Goal: Check status: Check status

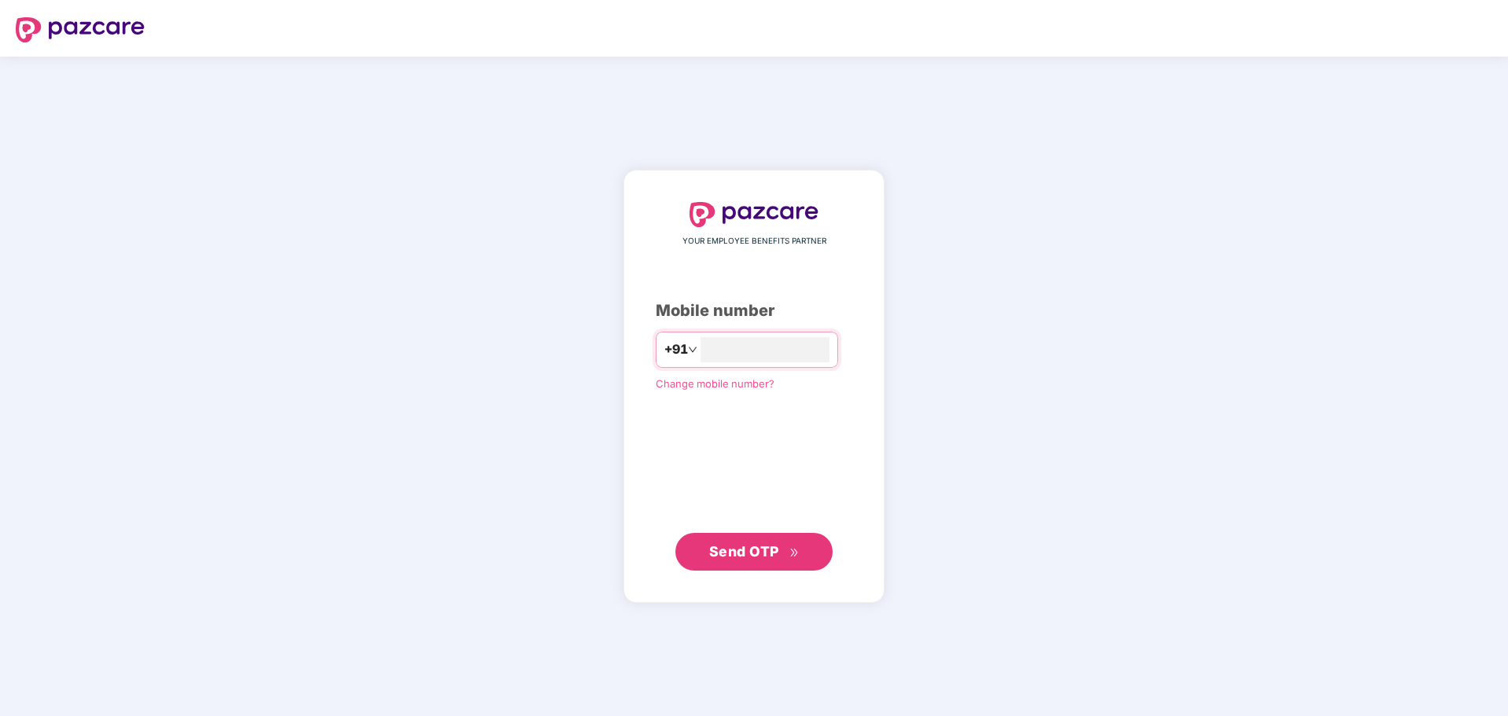
type input "**********"
click at [750, 549] on span "Send OTP" at bounding box center [744, 551] width 70 height 17
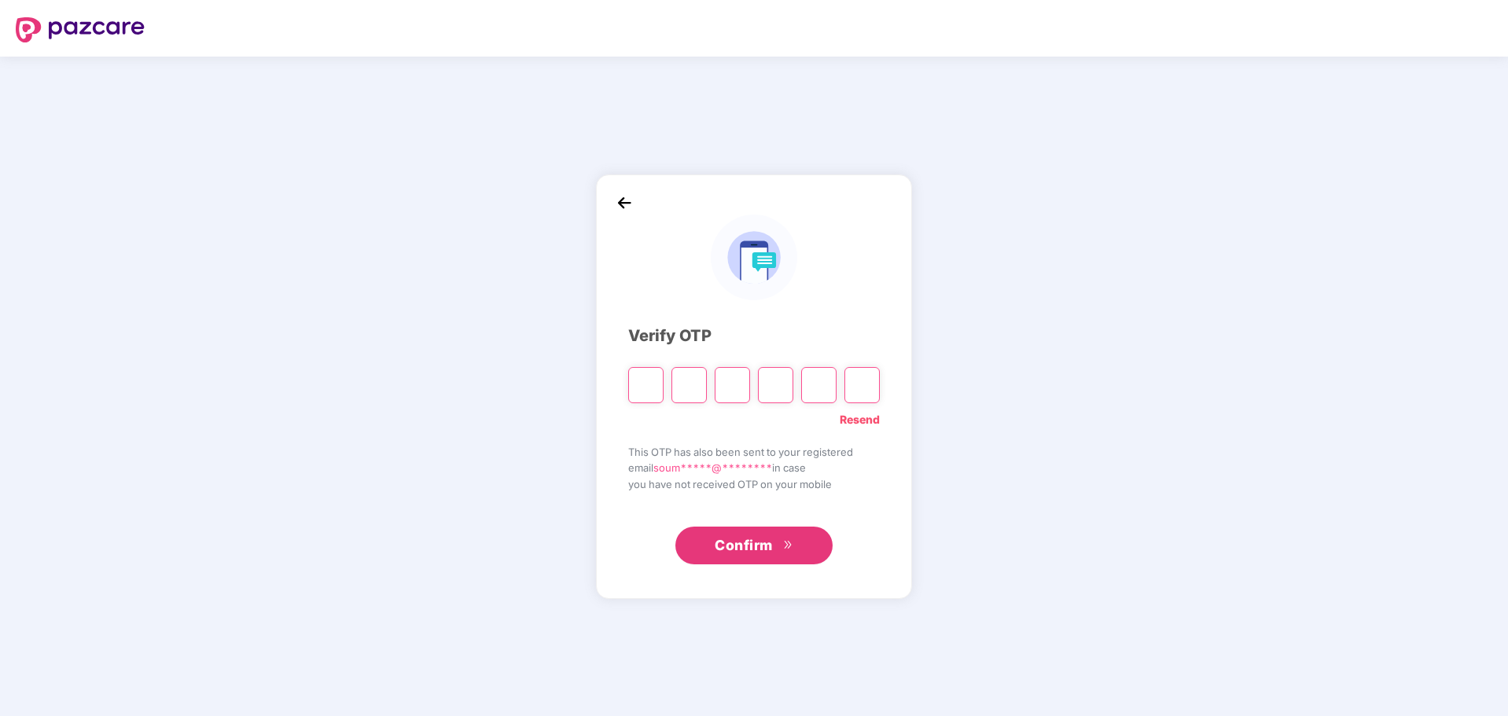
type input "*"
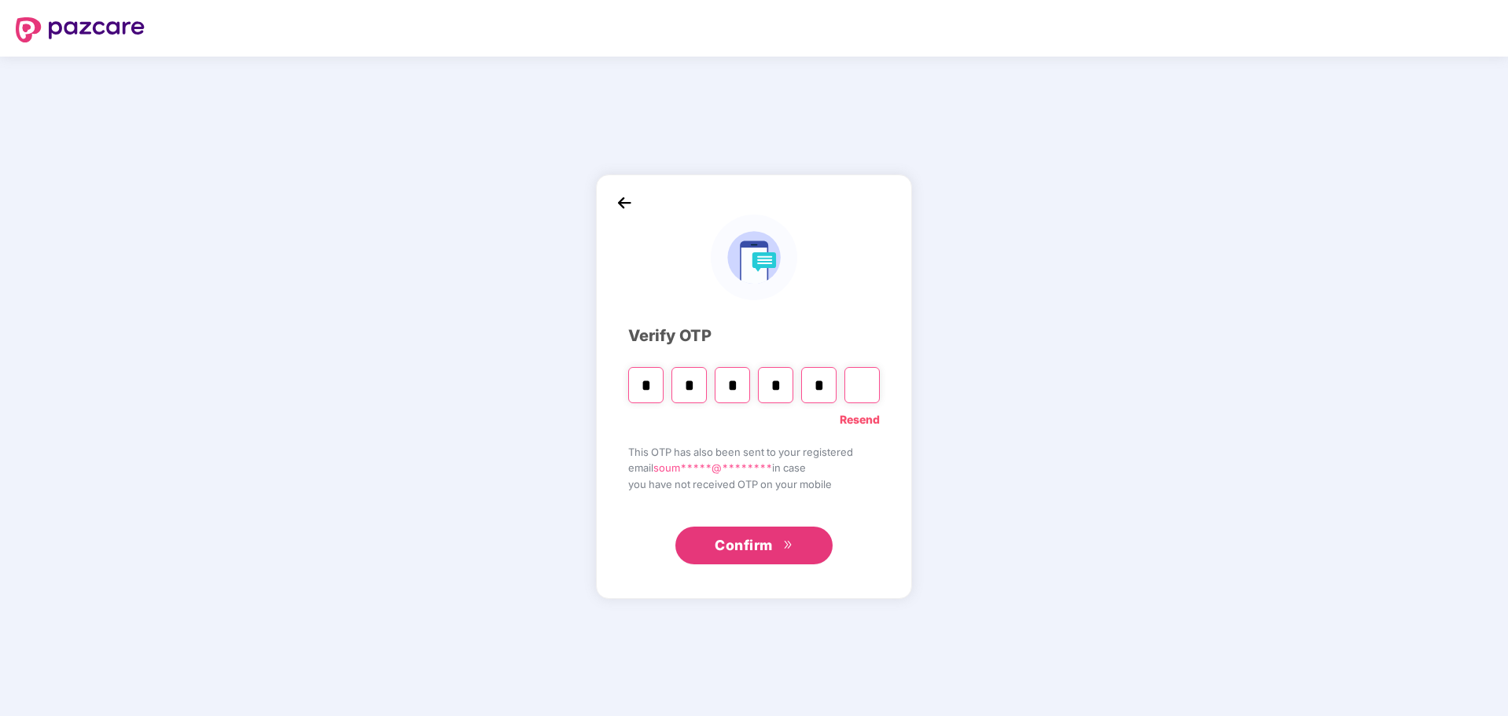
type input "*"
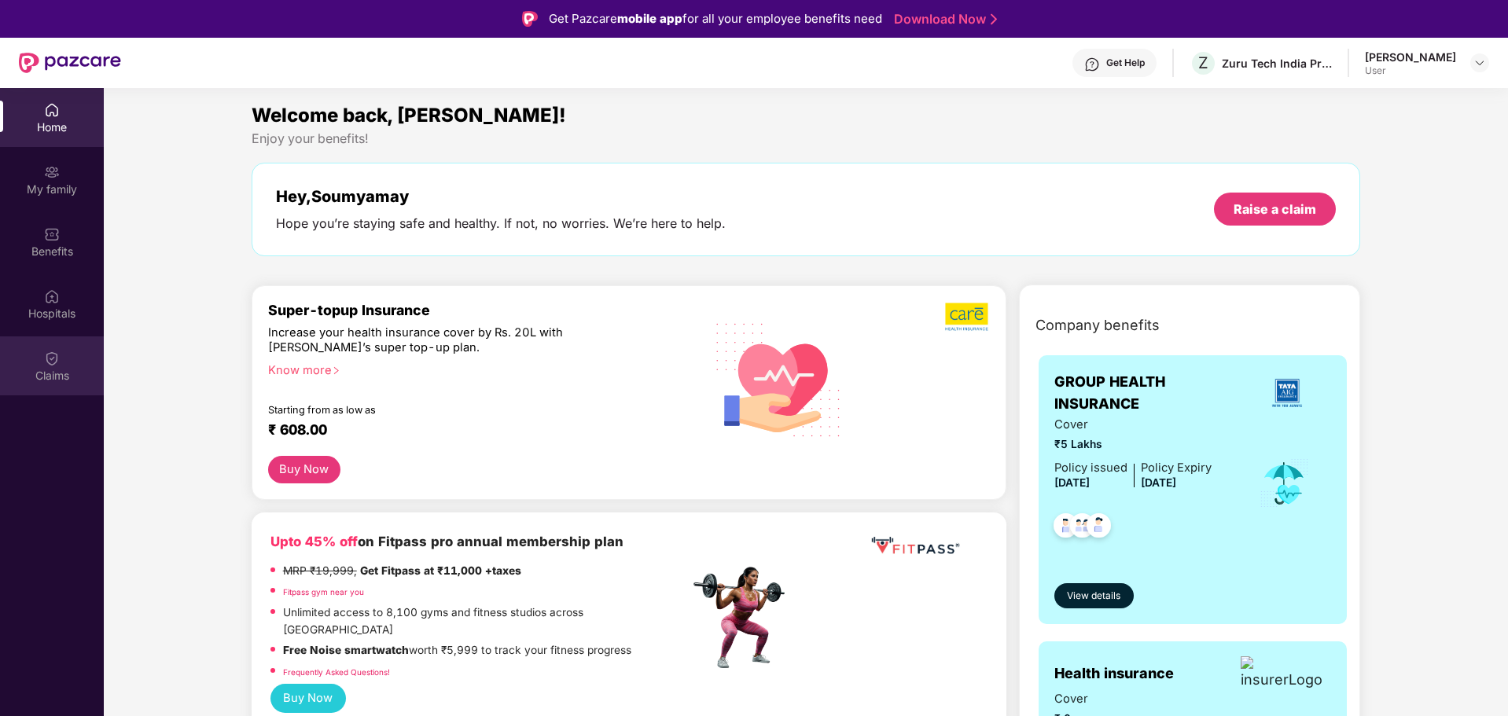
click at [44, 368] on div "Claims" at bounding box center [52, 376] width 104 height 16
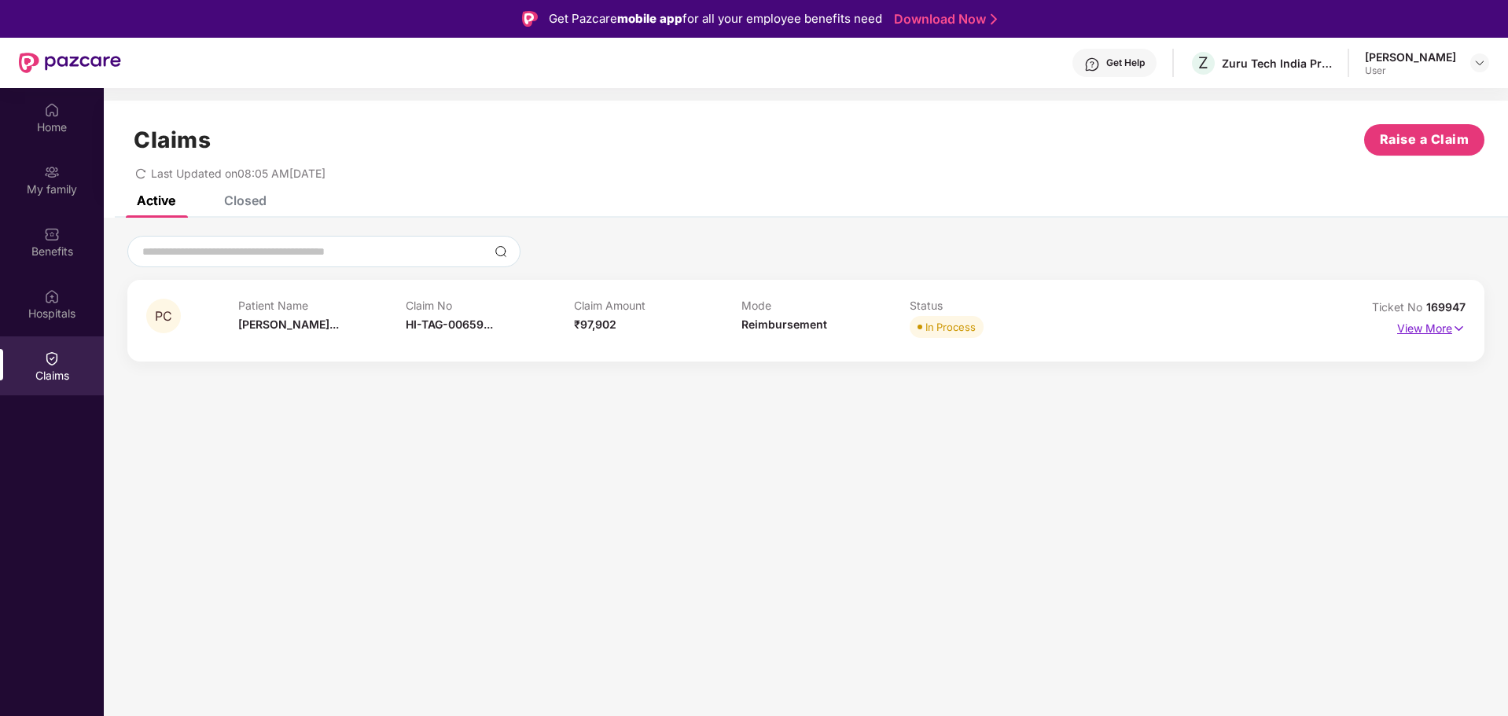
click at [1441, 331] on p "View More" at bounding box center [1431, 326] width 68 height 21
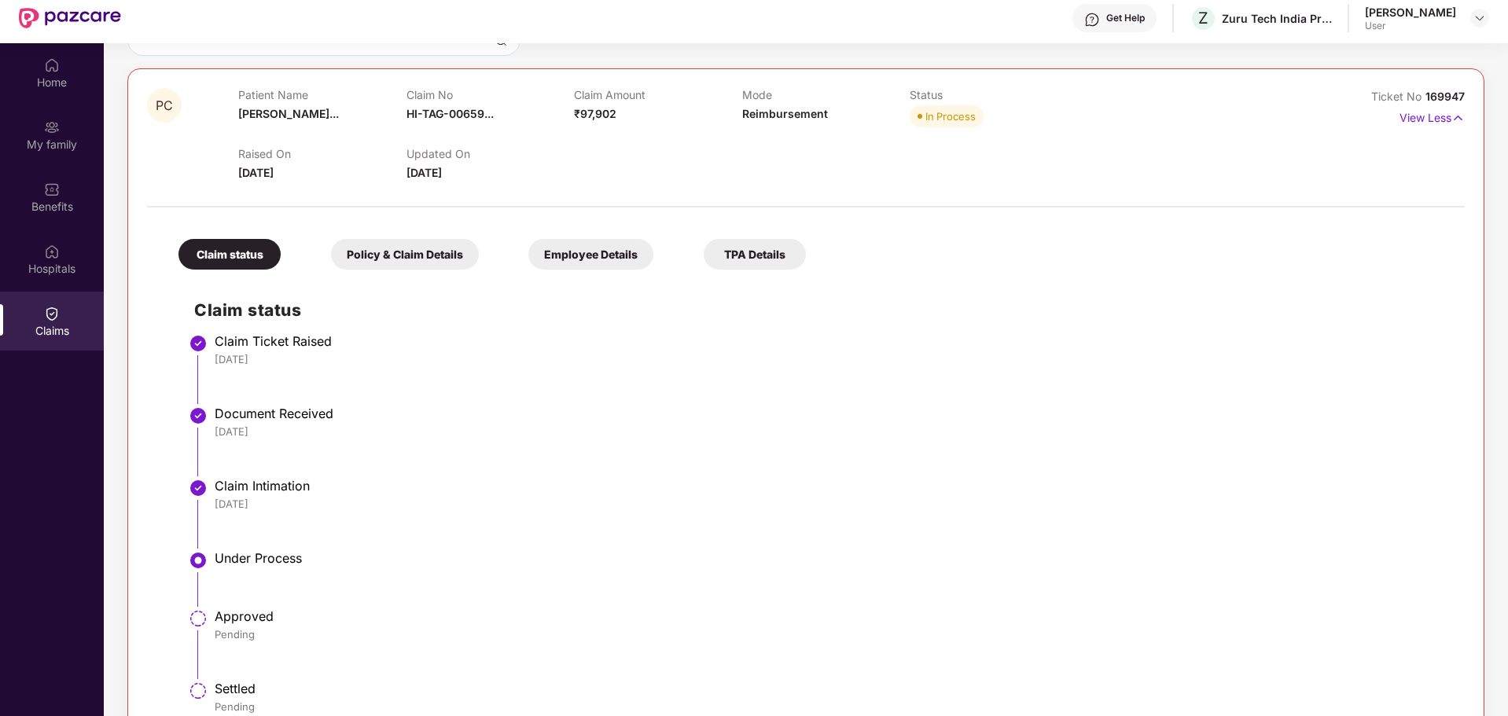
scroll to position [88, 0]
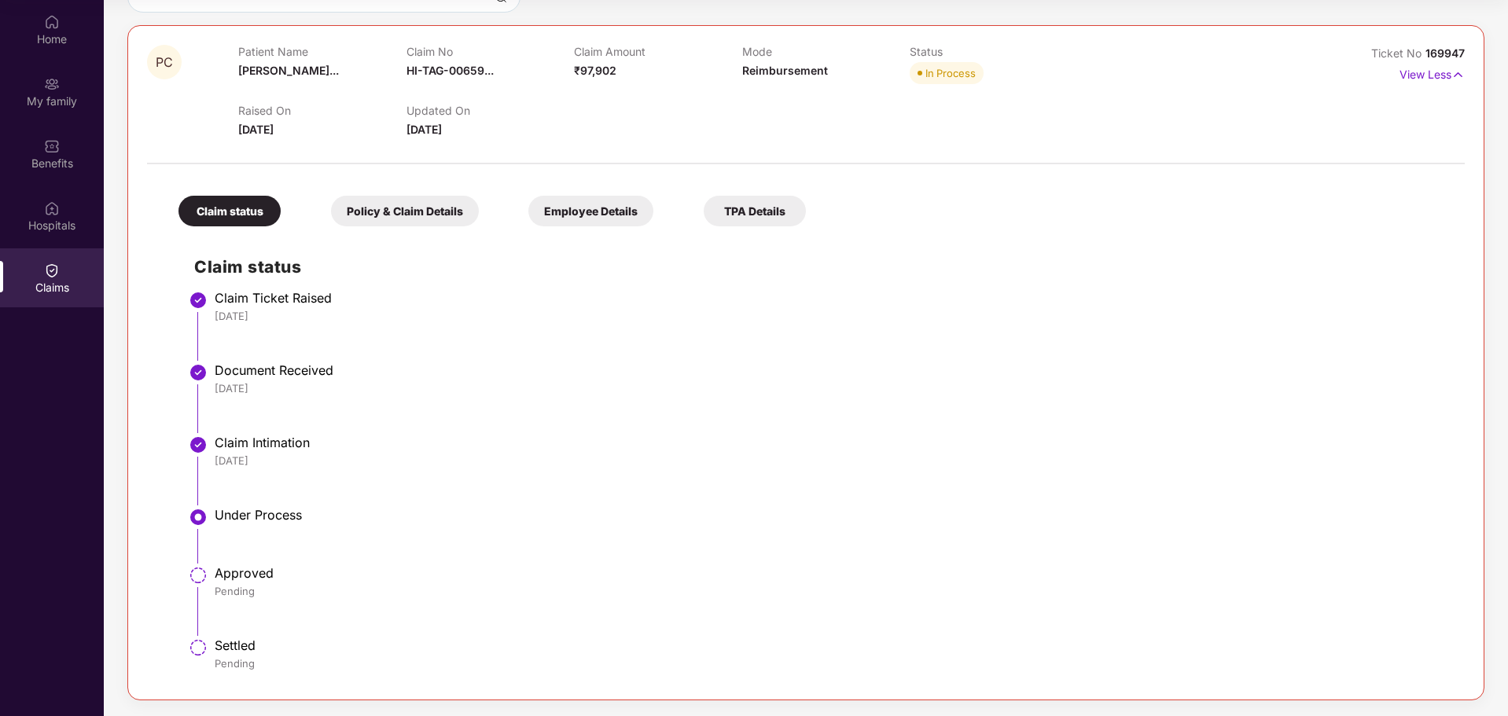
click at [420, 216] on div "Policy & Claim Details" at bounding box center [405, 211] width 148 height 31
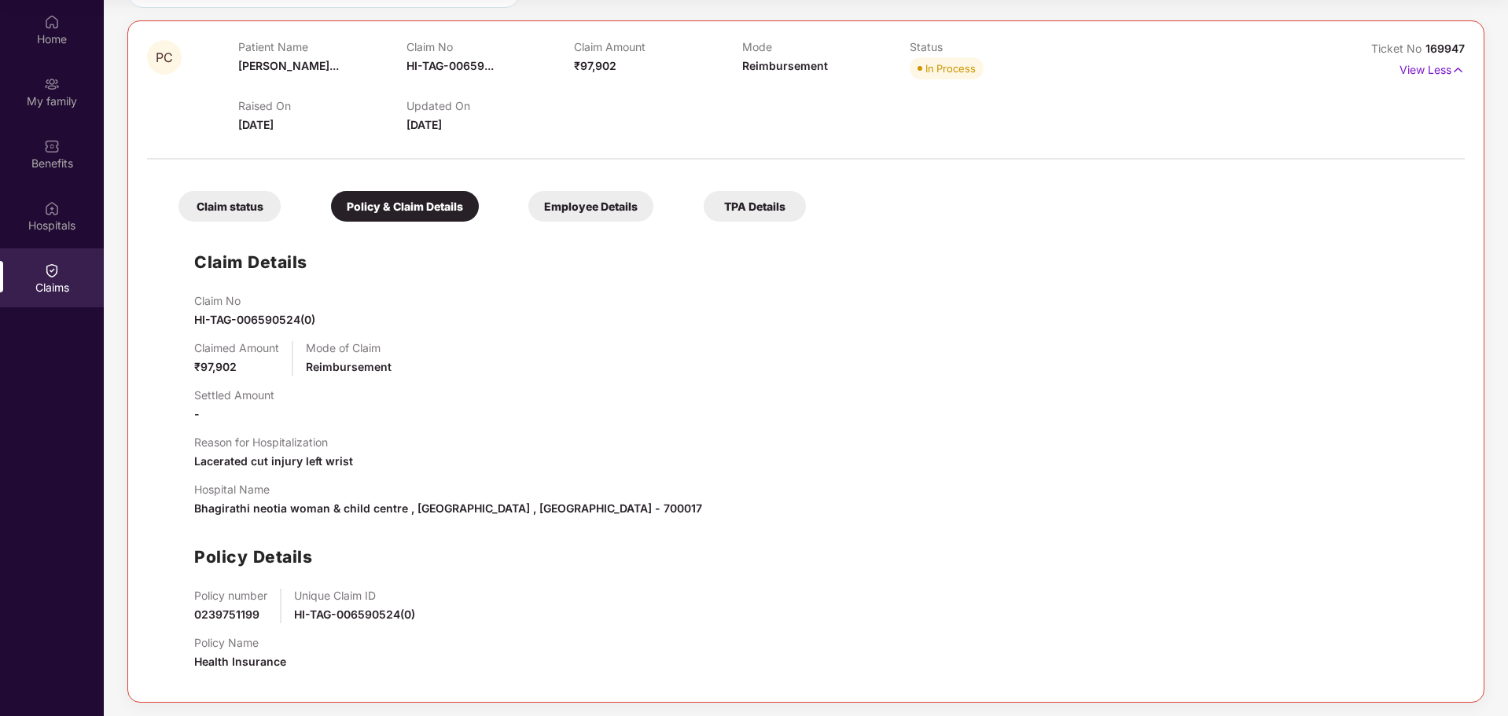
scroll to position [174, 0]
click at [574, 206] on div "Employee Details" at bounding box center [590, 204] width 125 height 31
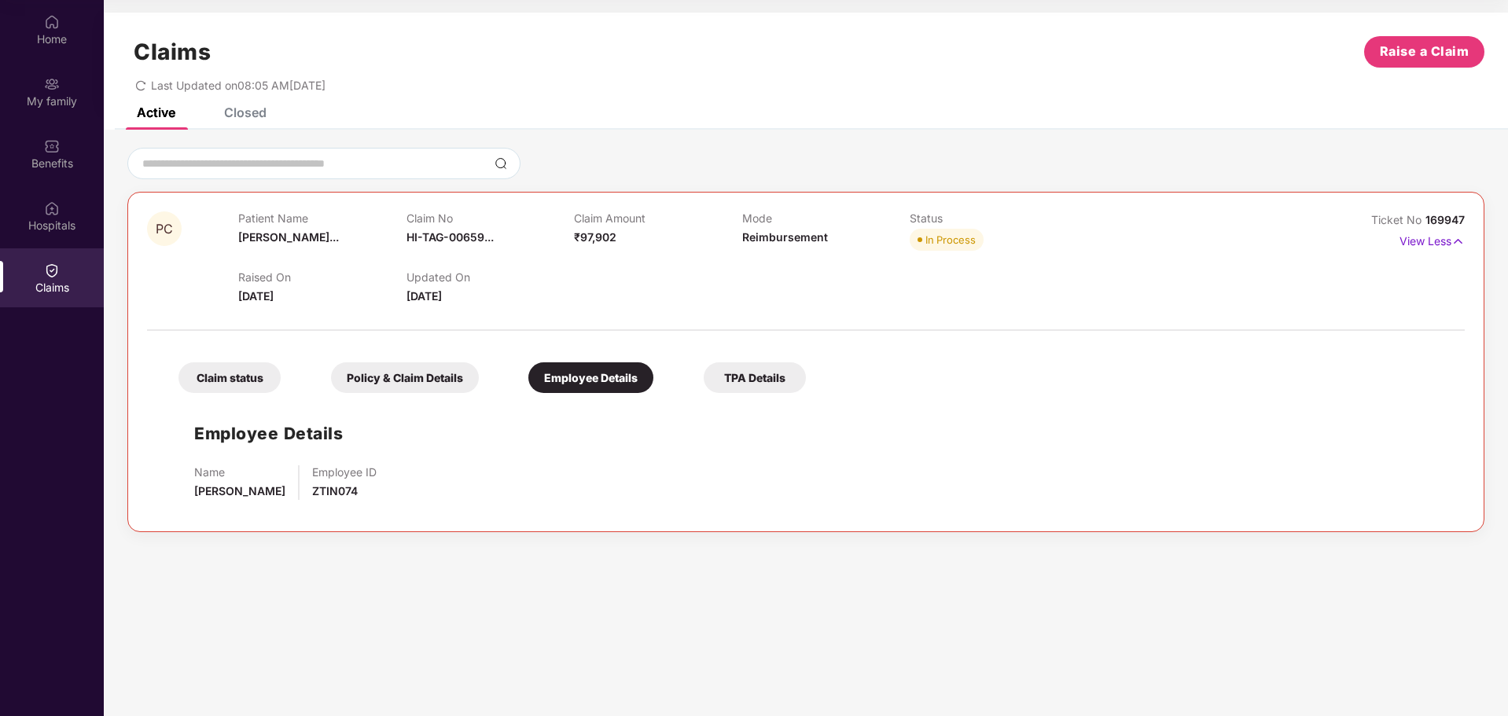
scroll to position [0, 0]
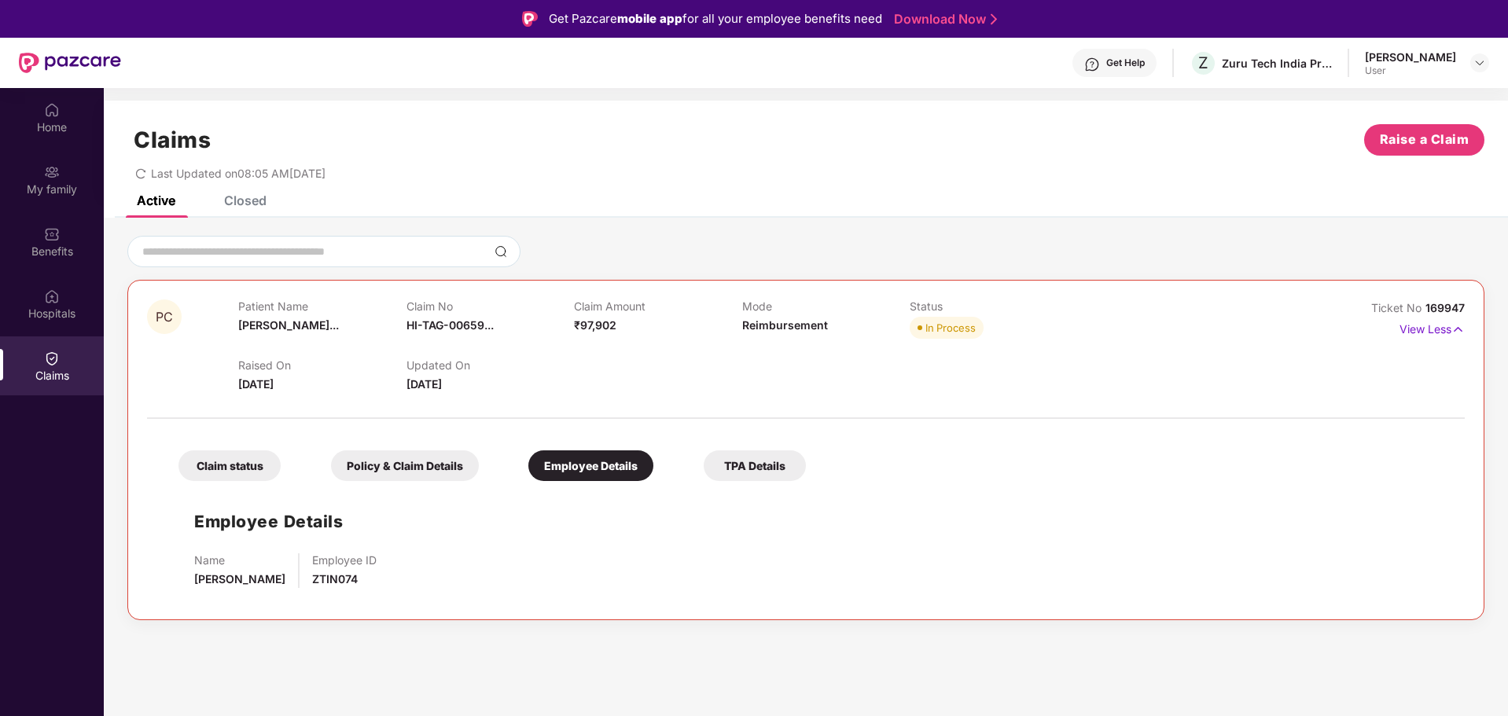
click at [253, 207] on div "Closed" at bounding box center [245, 201] width 42 height 16
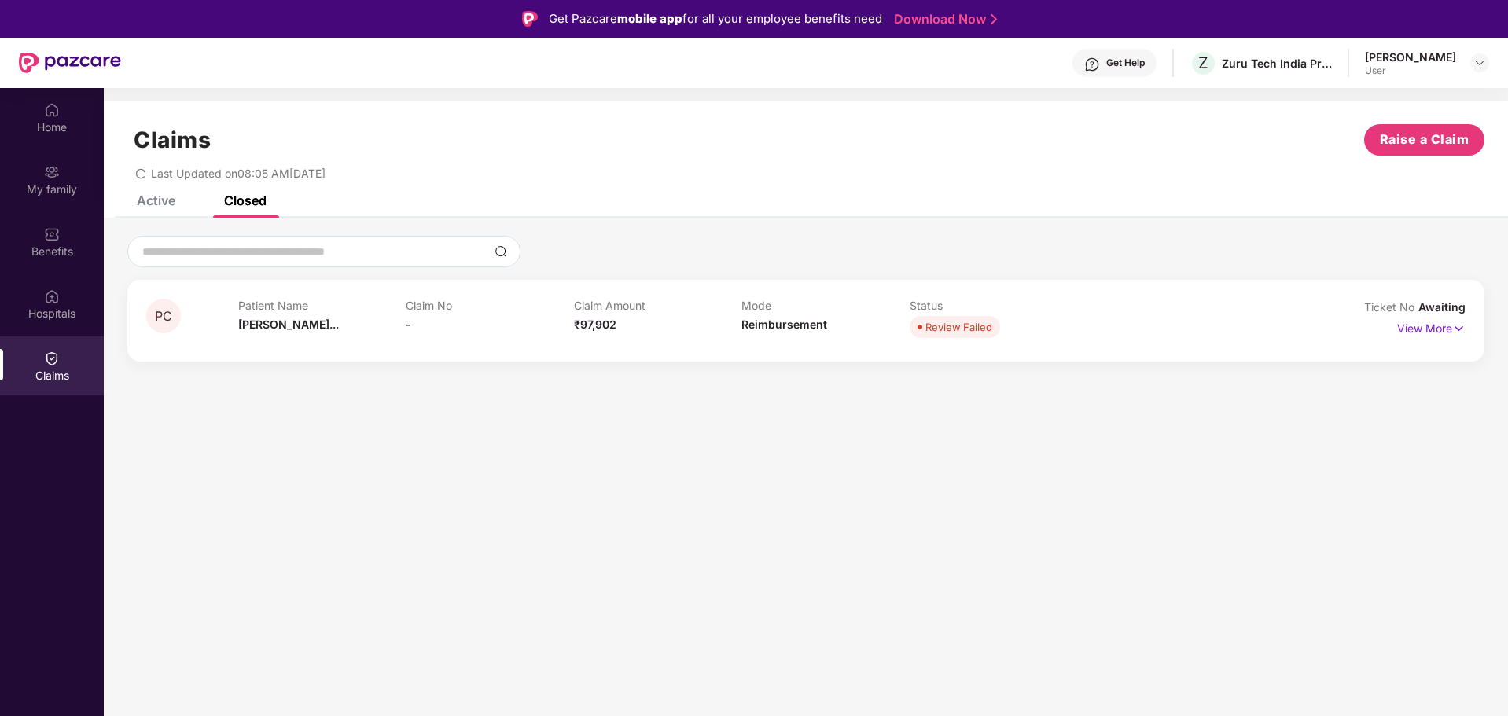
click at [142, 204] on div "Active" at bounding box center [156, 201] width 39 height 16
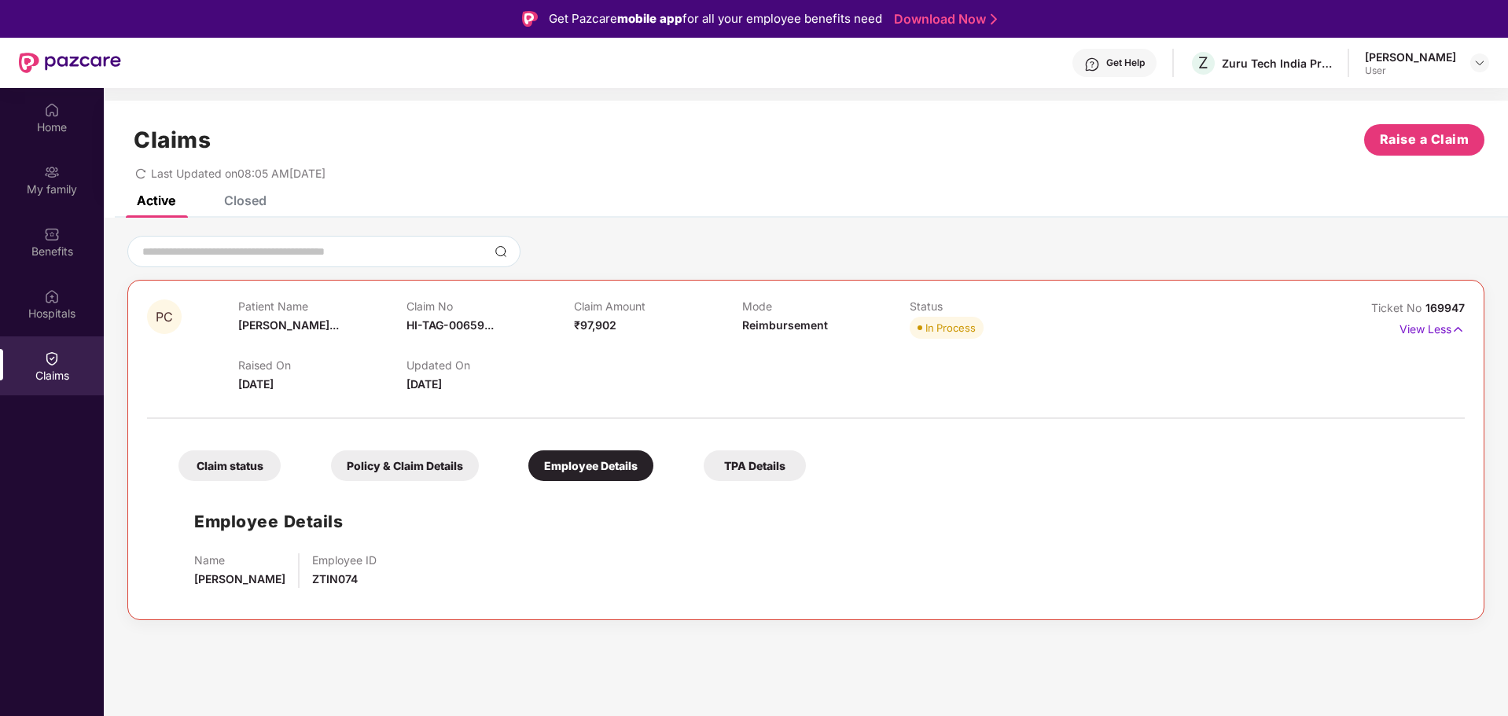
click at [762, 467] on div "TPA Details" at bounding box center [754, 465] width 102 height 31
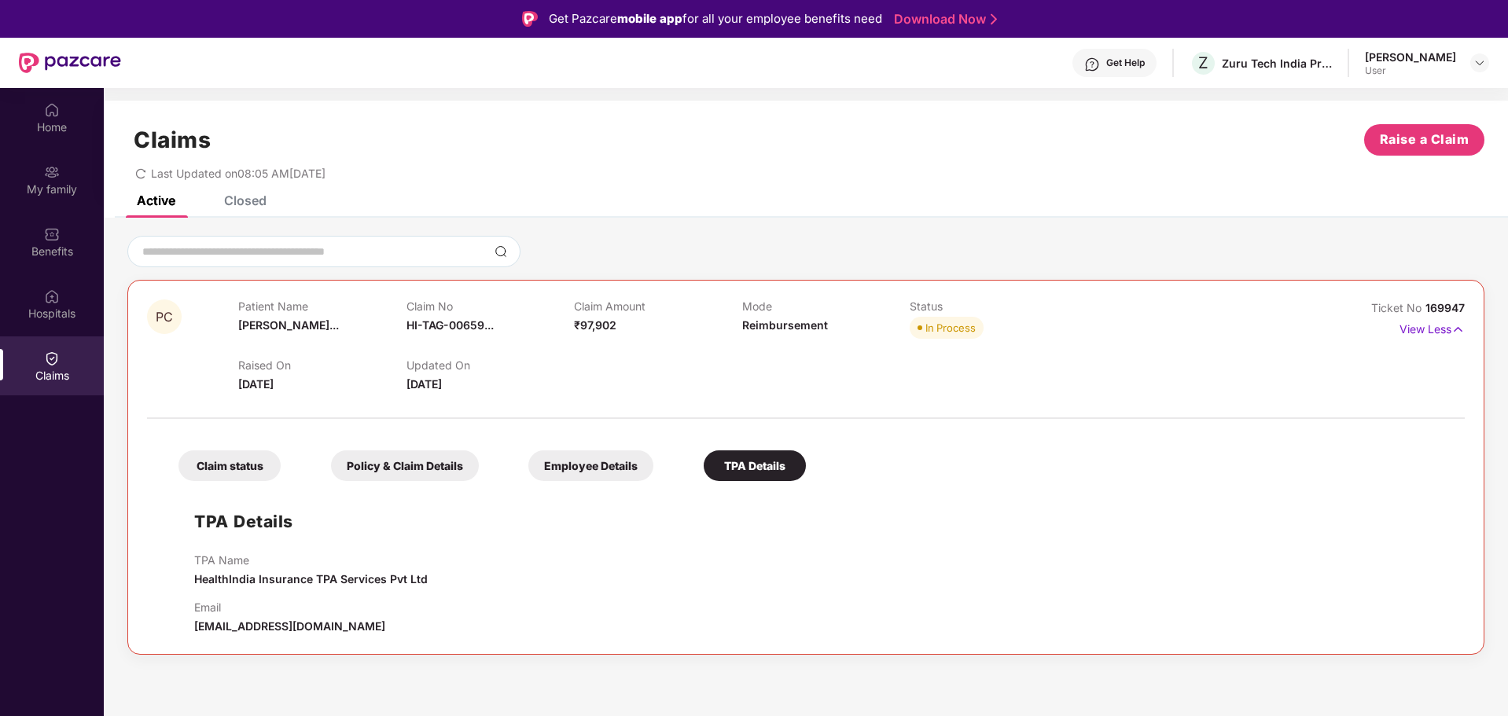
click at [237, 465] on div "Claim status" at bounding box center [229, 465] width 102 height 31
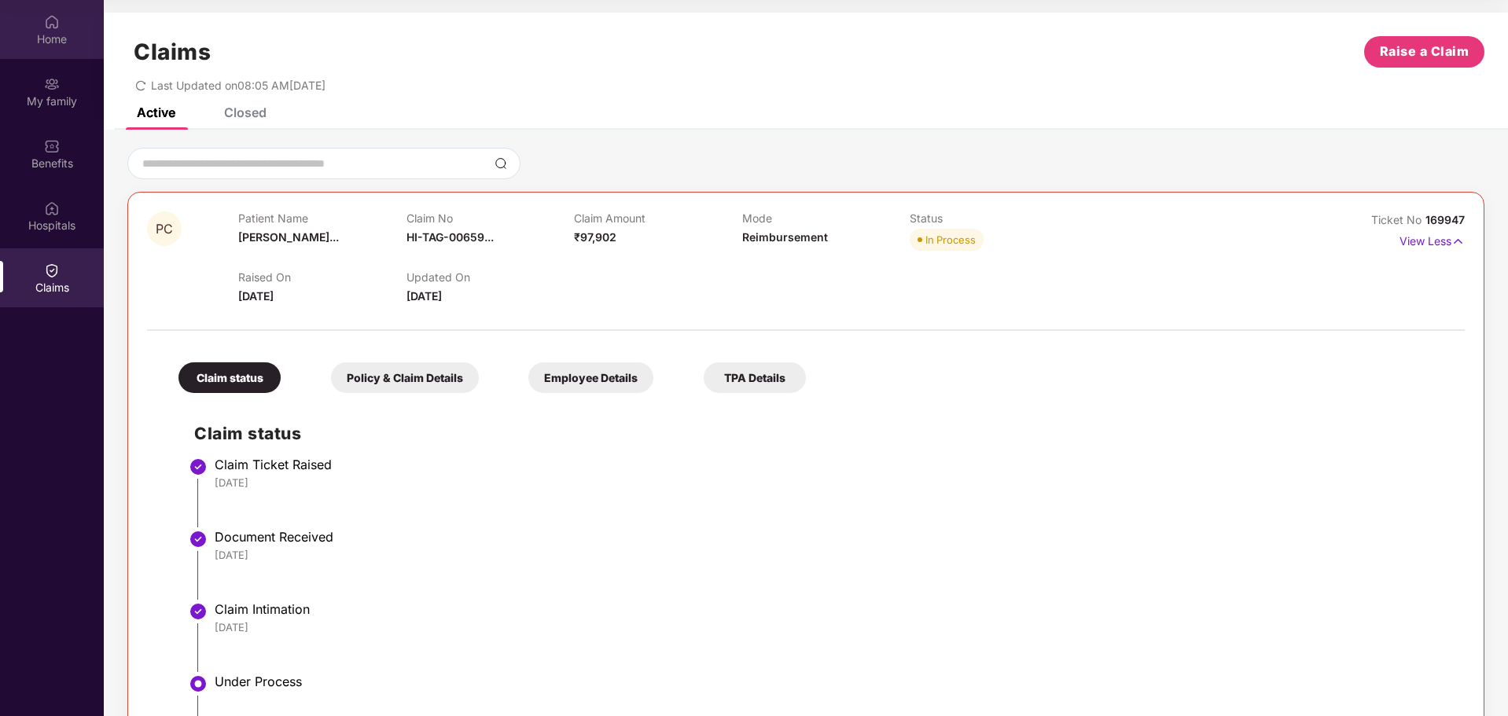
click at [39, 18] on div "Home" at bounding box center [52, 29] width 104 height 59
